Goal: Information Seeking & Learning: Learn about a topic

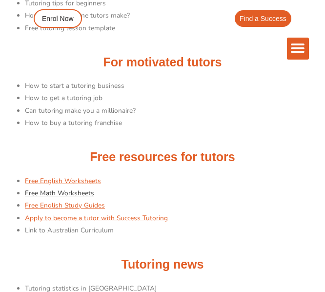
click at [46, 192] on link "Free Math Worksheets" at bounding box center [59, 193] width 69 height 9
click at [60, 194] on link "Free Math Worksheets" at bounding box center [59, 193] width 69 height 9
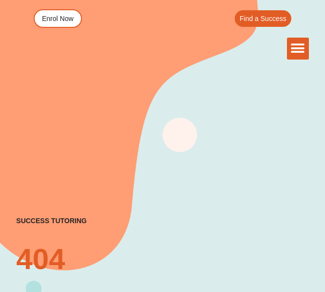
click at [295, 47] on icon "Menu Toggle" at bounding box center [298, 48] width 15 height 15
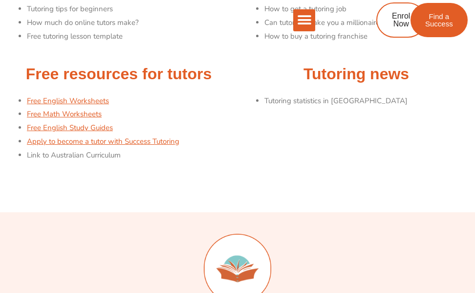
scroll to position [163, 0]
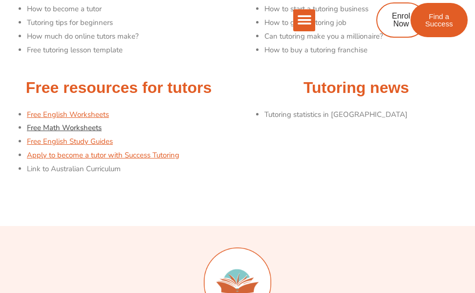
click at [72, 127] on link "Free Math Worksheets" at bounding box center [64, 128] width 75 height 10
click at [76, 115] on link "Free English Worksheets" at bounding box center [68, 114] width 82 height 10
click at [58, 129] on link "Free Math Worksheets" at bounding box center [64, 128] width 75 height 10
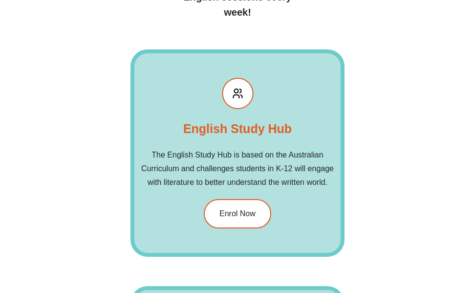
scroll to position [1734, 0]
